Goal: Obtain resource: Obtain resource

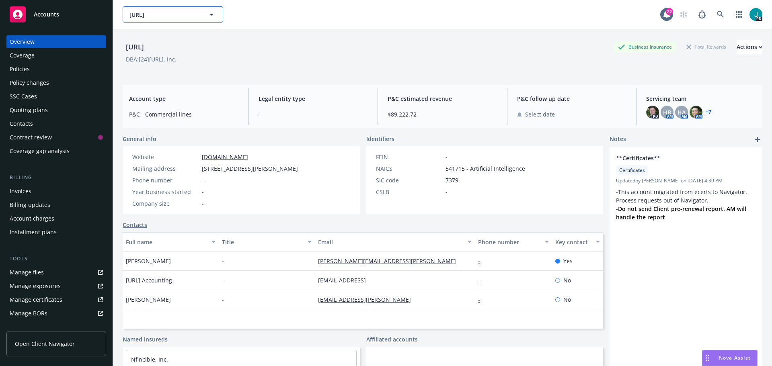
click at [199, 19] on button "247.ai" at bounding box center [173, 14] width 101 height 16
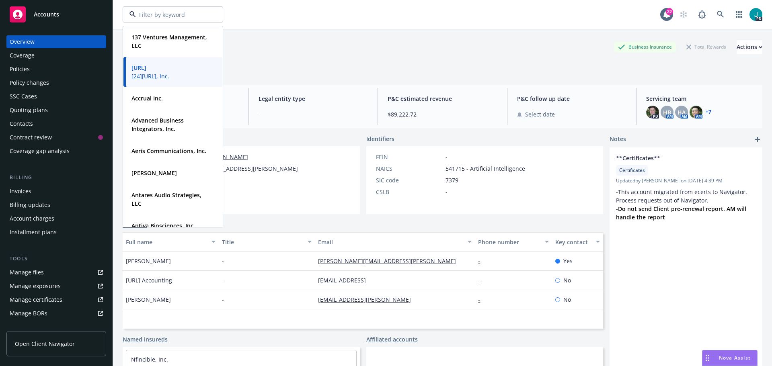
click at [163, 19] on input at bounding box center [171, 14] width 71 height 8
type input "North Pole"
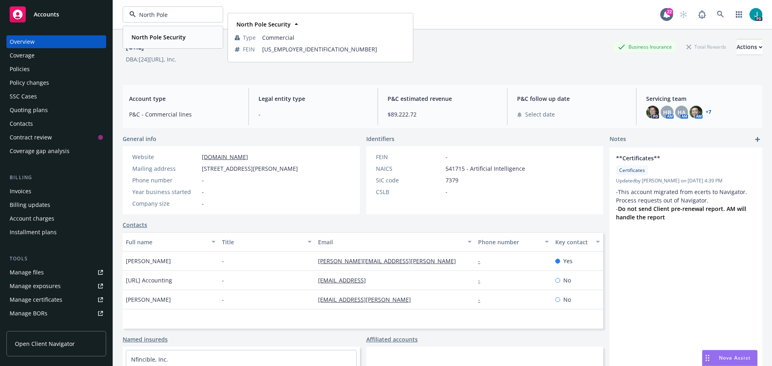
click at [164, 32] on div "North Pole Security" at bounding box center [157, 37] width 59 height 12
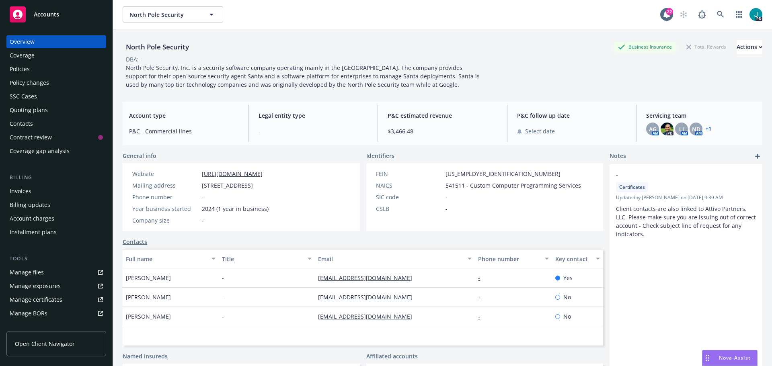
click at [37, 67] on div "Policies" at bounding box center [56, 69] width 93 height 13
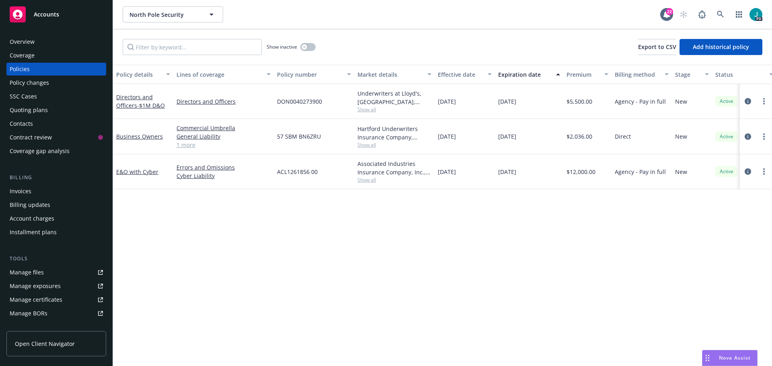
click at [51, 273] on link "Manage files" at bounding box center [56, 272] width 100 height 13
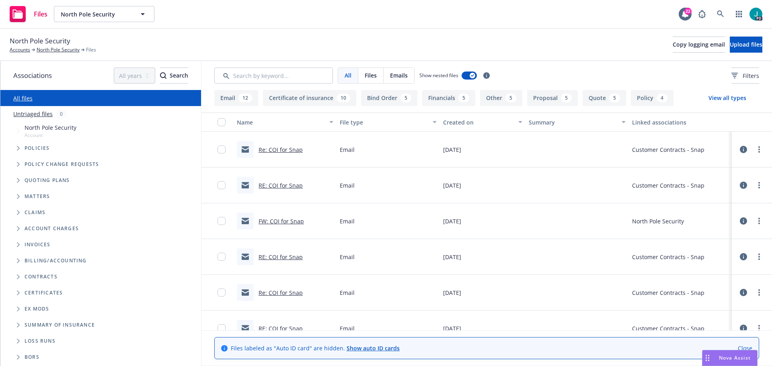
click at [321, 95] on button "Certificate of insurance 10" at bounding box center [309, 98] width 93 height 16
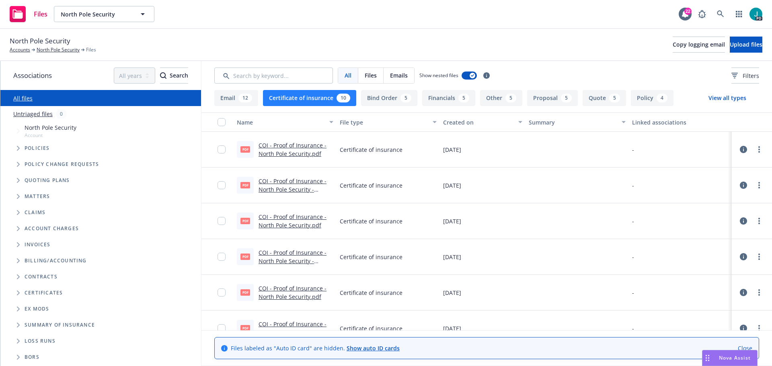
click at [288, 146] on link "COI - Proof of Insurance - North Pole Security.pdf" at bounding box center [293, 150] width 68 height 16
